Goal: Find specific page/section: Find specific page/section

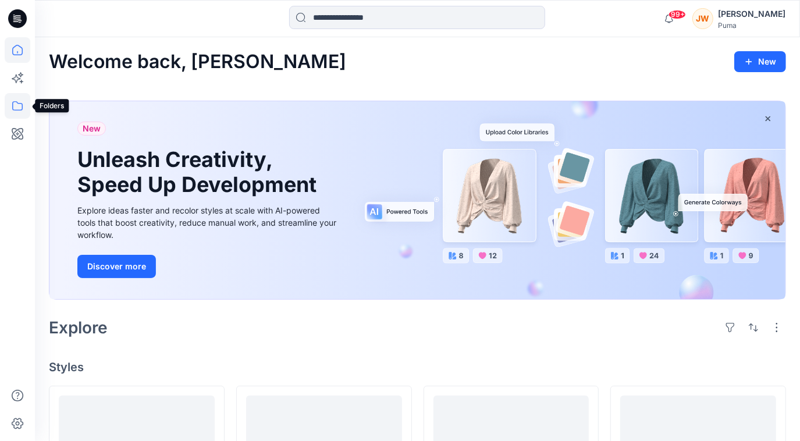
click at [13, 105] on icon at bounding box center [18, 106] width 26 height 26
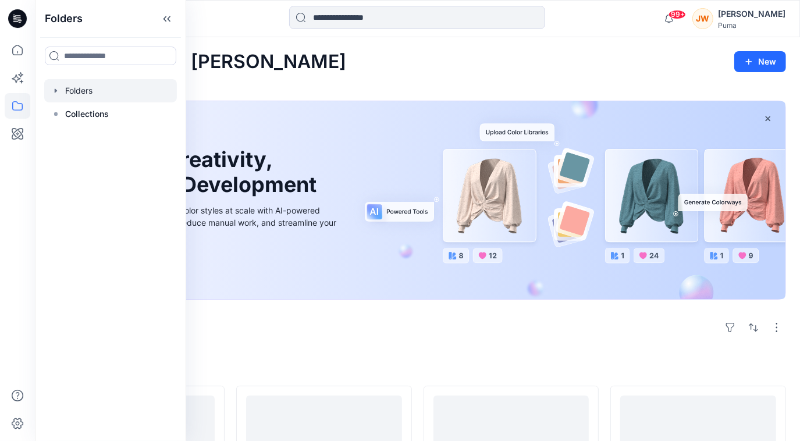
click at [58, 95] on div at bounding box center [110, 90] width 133 height 23
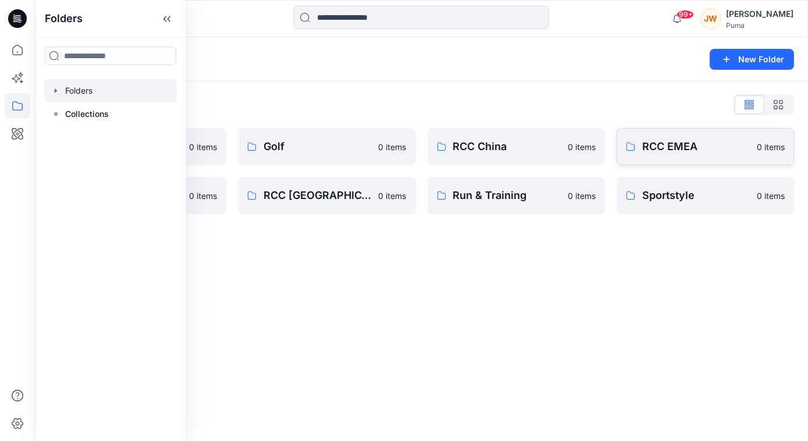
click at [666, 137] on link "RCC EMEA 0 items" at bounding box center [704, 146] width 177 height 37
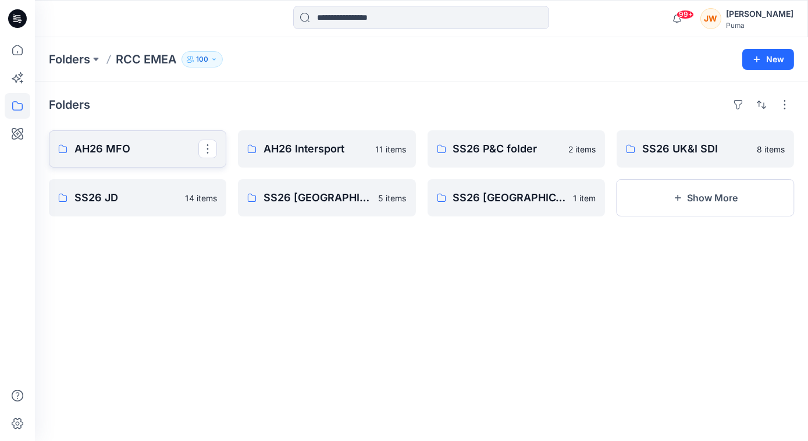
click at [106, 147] on p "AH26 MFO" at bounding box center [136, 149] width 124 height 16
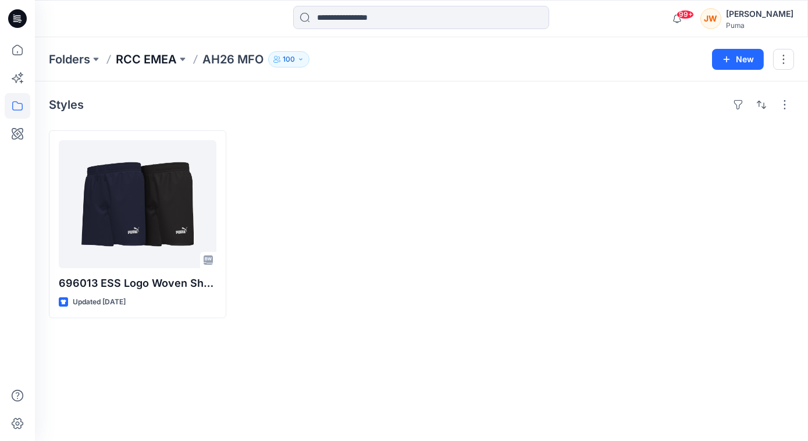
click at [148, 54] on p "RCC EMEA" at bounding box center [146, 59] width 61 height 16
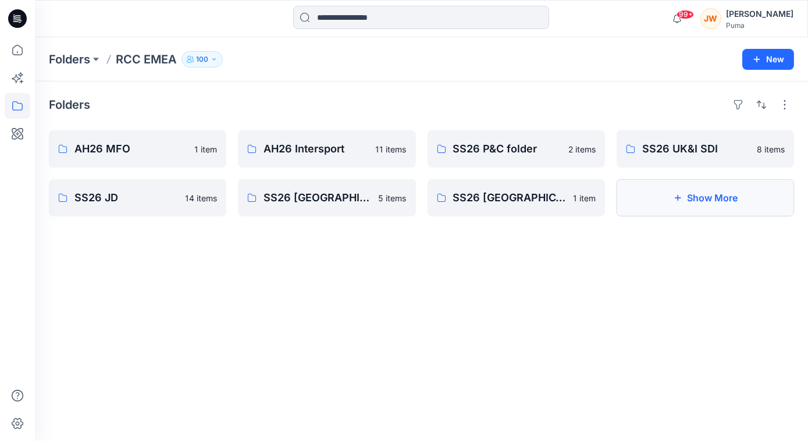
click at [705, 199] on button "Show More" at bounding box center [704, 197] width 177 height 37
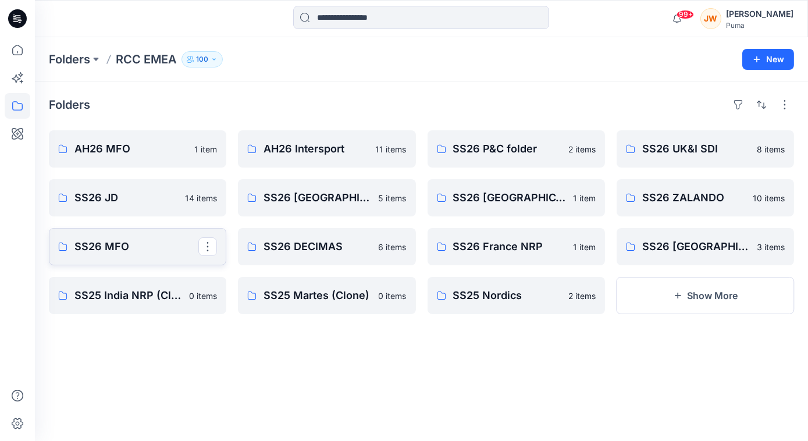
click at [116, 244] on p "SS26 MFO" at bounding box center [136, 246] width 124 height 16
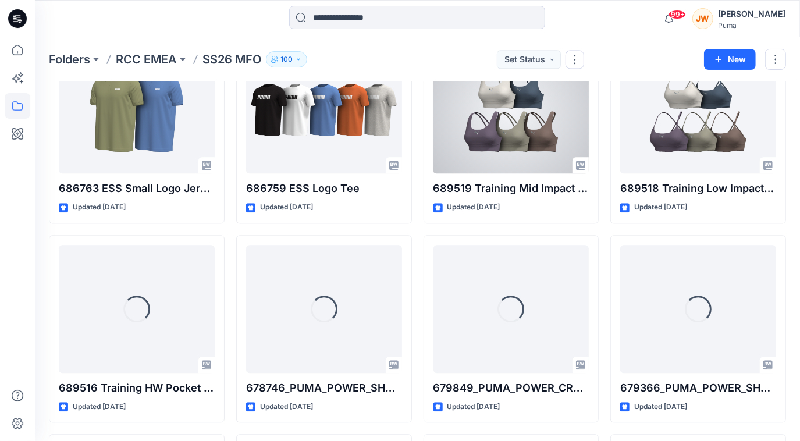
scroll to position [1787, 0]
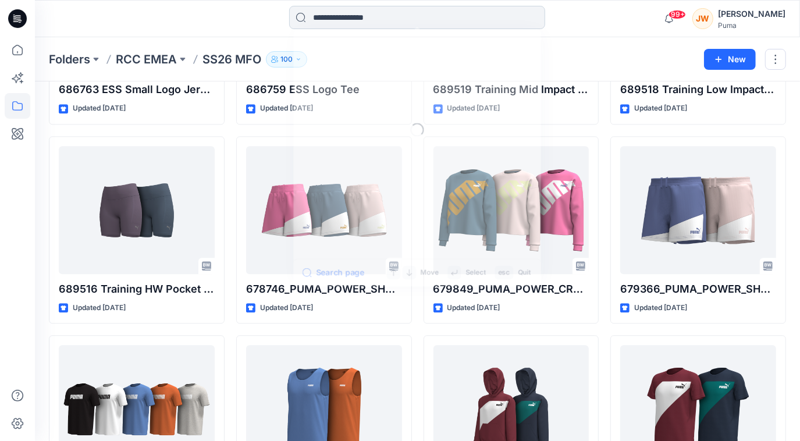
click at [344, 22] on input at bounding box center [417, 17] width 256 height 23
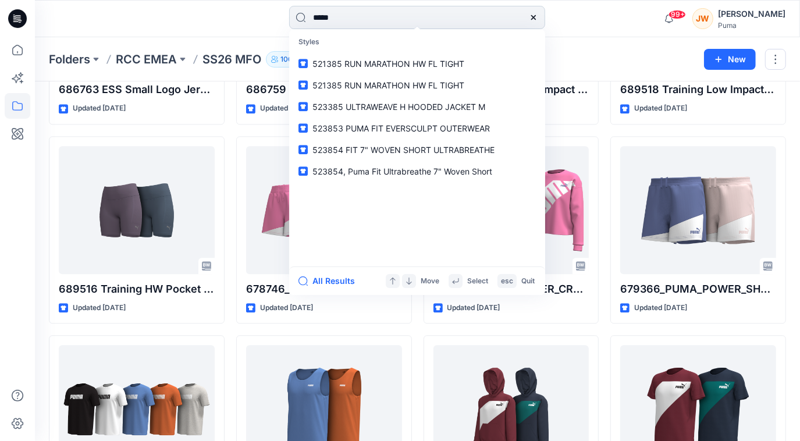
type input "******"
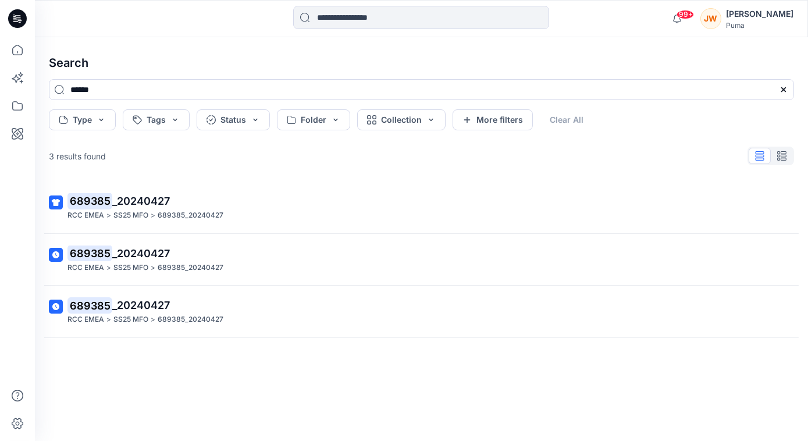
click at [231, 57] on h4 "Search" at bounding box center [422, 63] width 764 height 33
click at [18, 105] on icon at bounding box center [18, 106] width 26 height 26
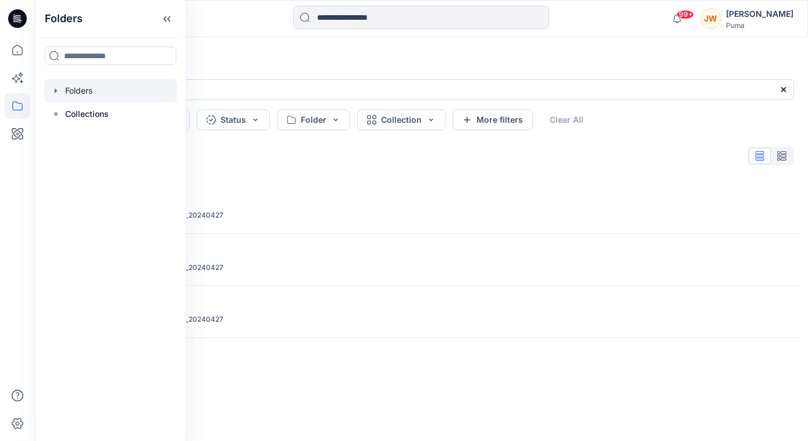
click at [70, 95] on div at bounding box center [110, 90] width 133 height 23
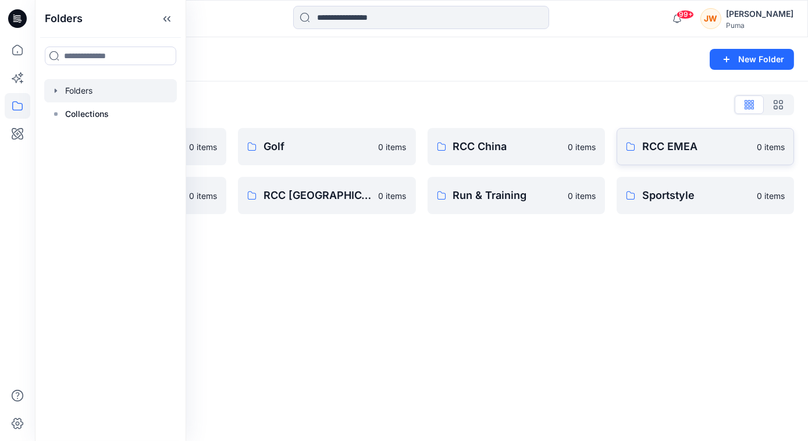
click at [645, 148] on p "RCC EMEA" at bounding box center [696, 146] width 108 height 16
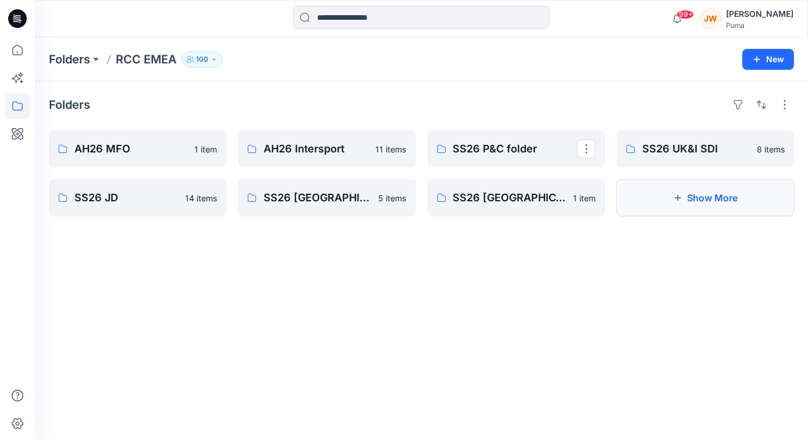
click at [701, 206] on button "Show More" at bounding box center [704, 197] width 177 height 37
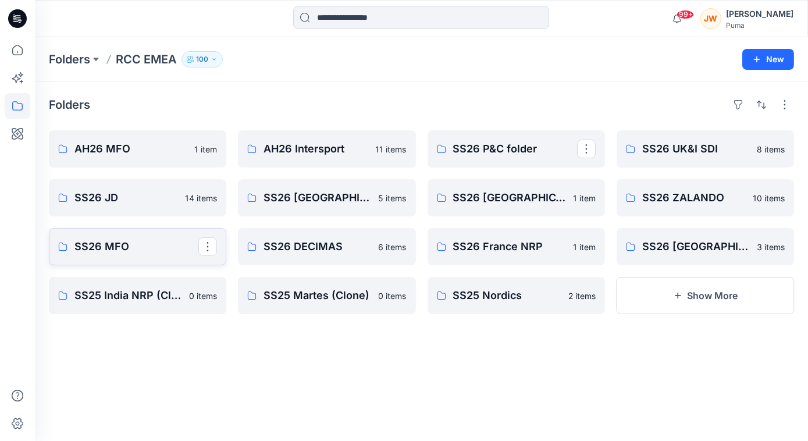
click at [122, 250] on p "SS26 MFO" at bounding box center [136, 246] width 124 height 16
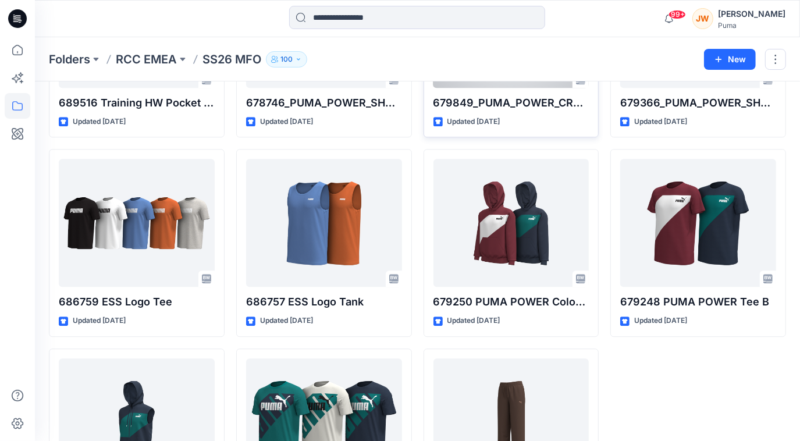
scroll to position [1972, 0]
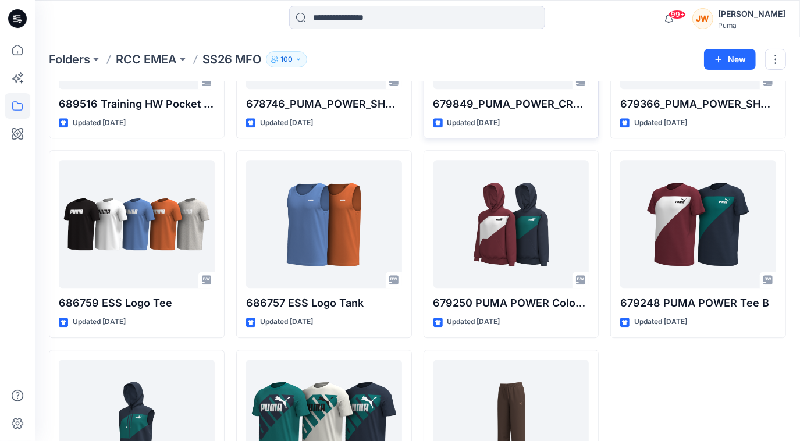
click at [240, 62] on p "SS26 MFO" at bounding box center [231, 59] width 59 height 16
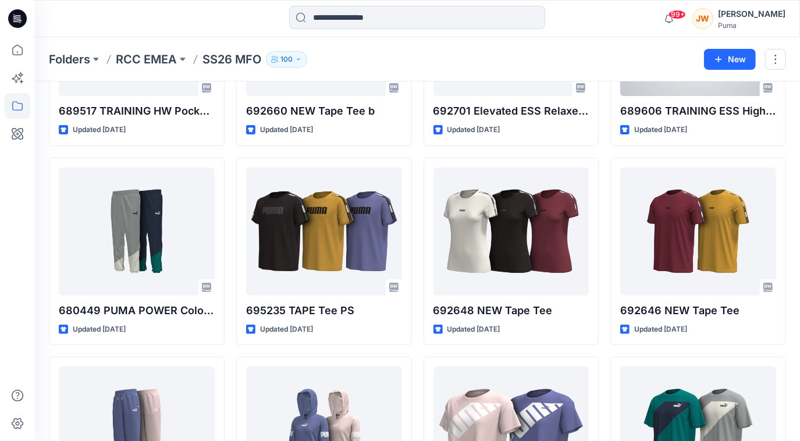
scroll to position [16, 0]
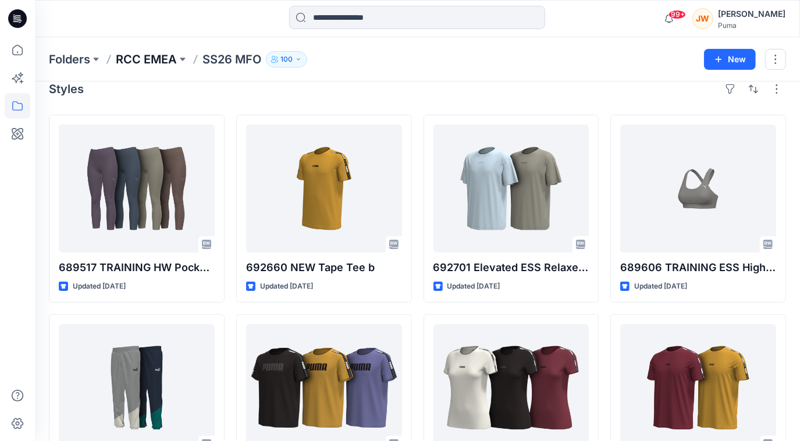
click at [157, 60] on p "RCC EMEA" at bounding box center [146, 59] width 61 height 16
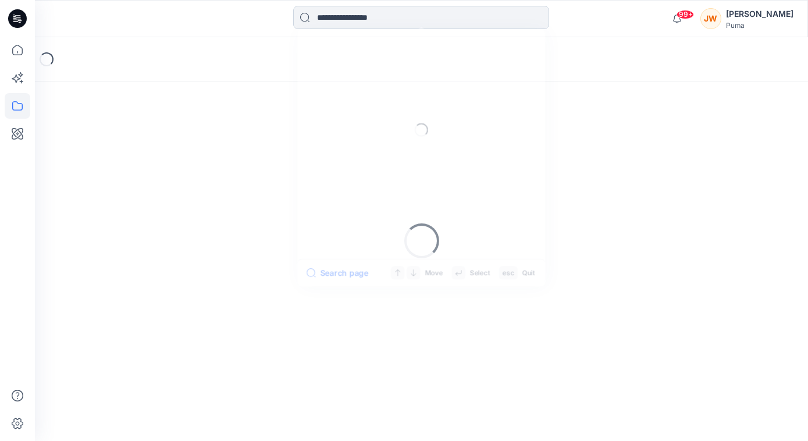
click at [360, 19] on input at bounding box center [421, 17] width 256 height 23
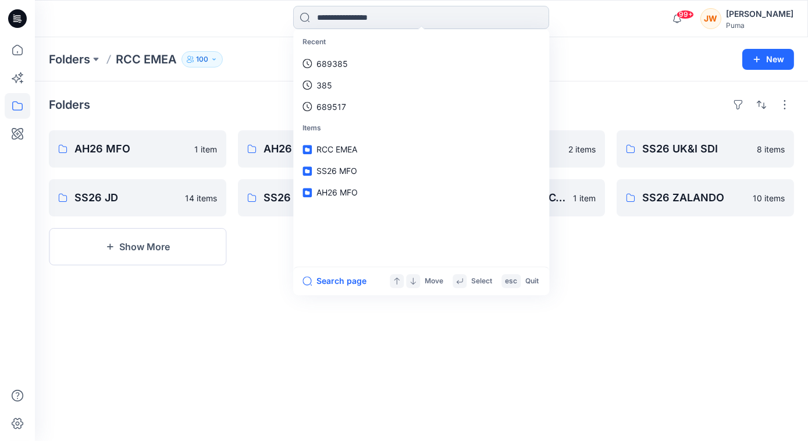
click at [386, 9] on input at bounding box center [421, 17] width 256 height 23
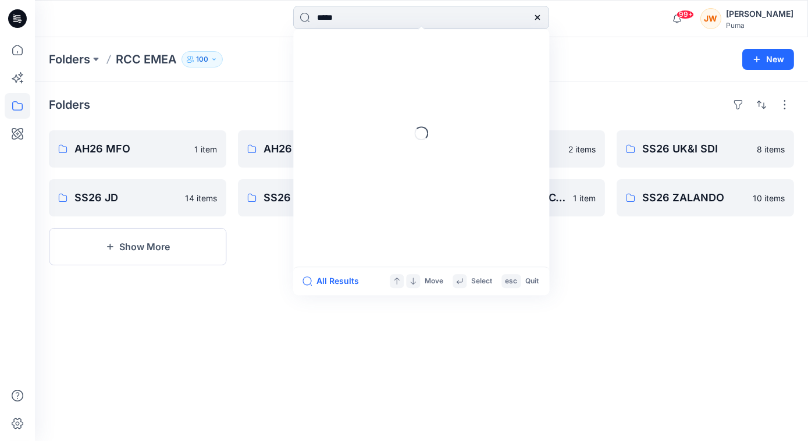
type input "******"
